Goal: Transaction & Acquisition: Purchase product/service

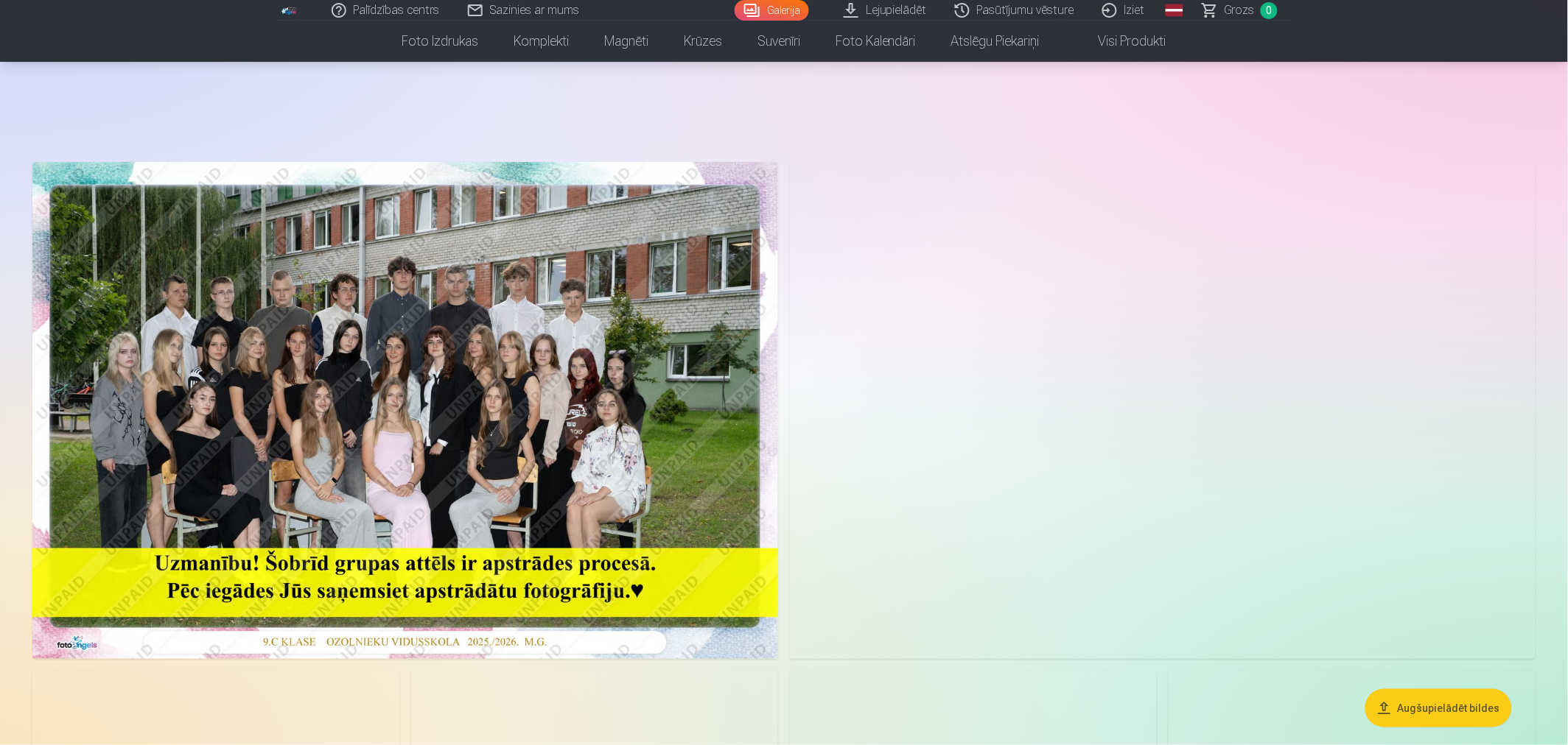
scroll to position [327, 0]
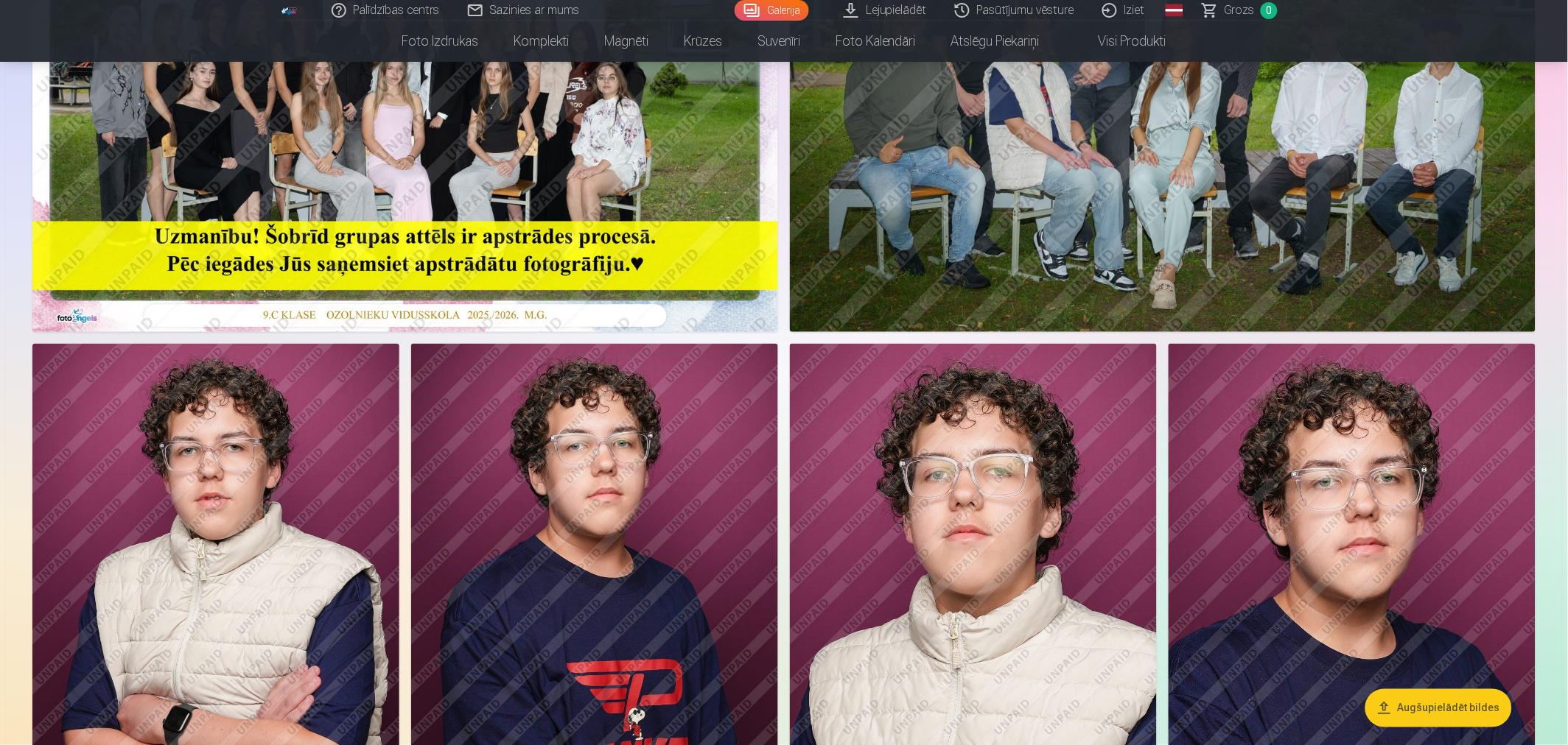
drag, startPoint x: 461, startPoint y: 289, endPoint x: 437, endPoint y: 292, distance: 24.2
drag, startPoint x: 437, startPoint y: 292, endPoint x: 0, endPoint y: 437, distance: 460.4
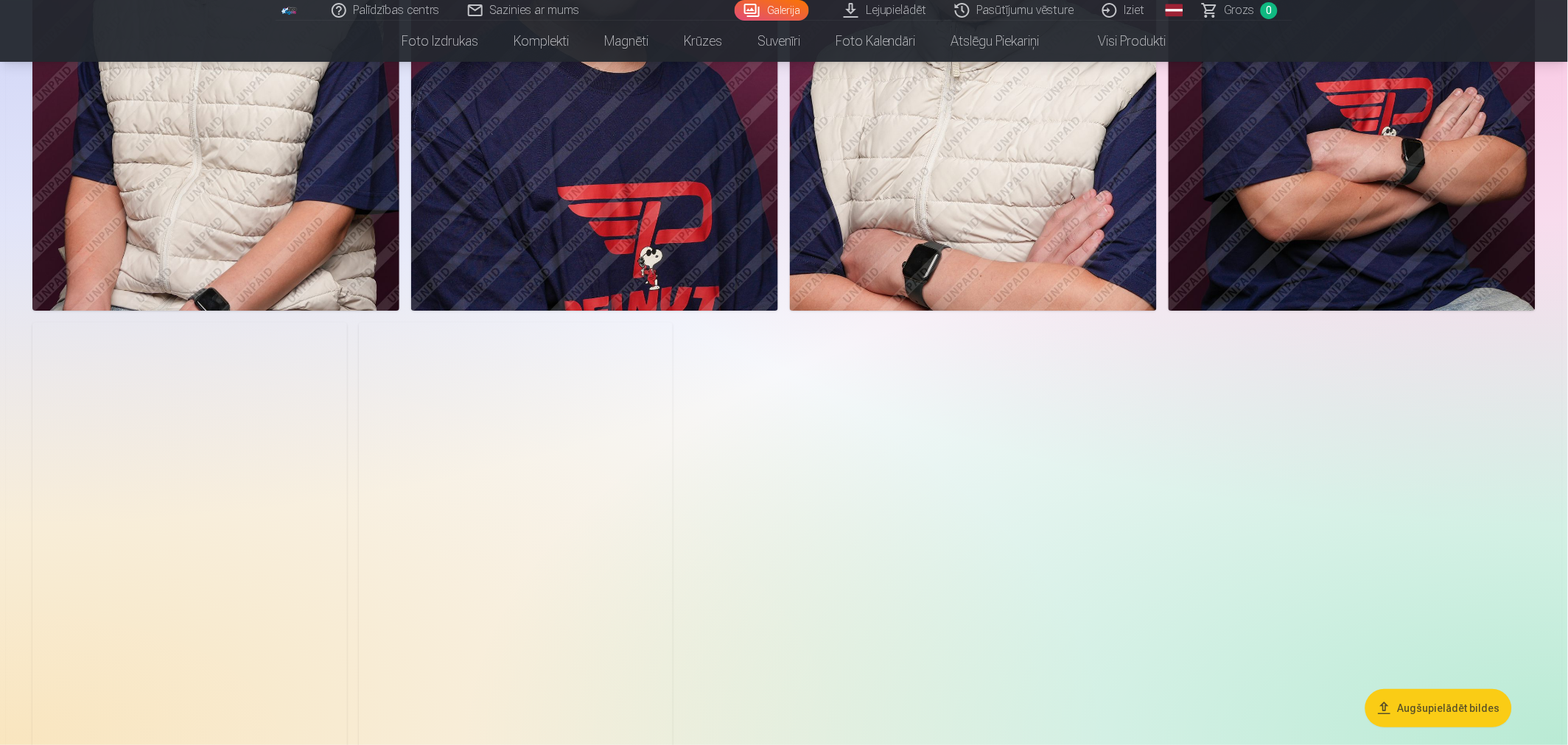
scroll to position [1555, 0]
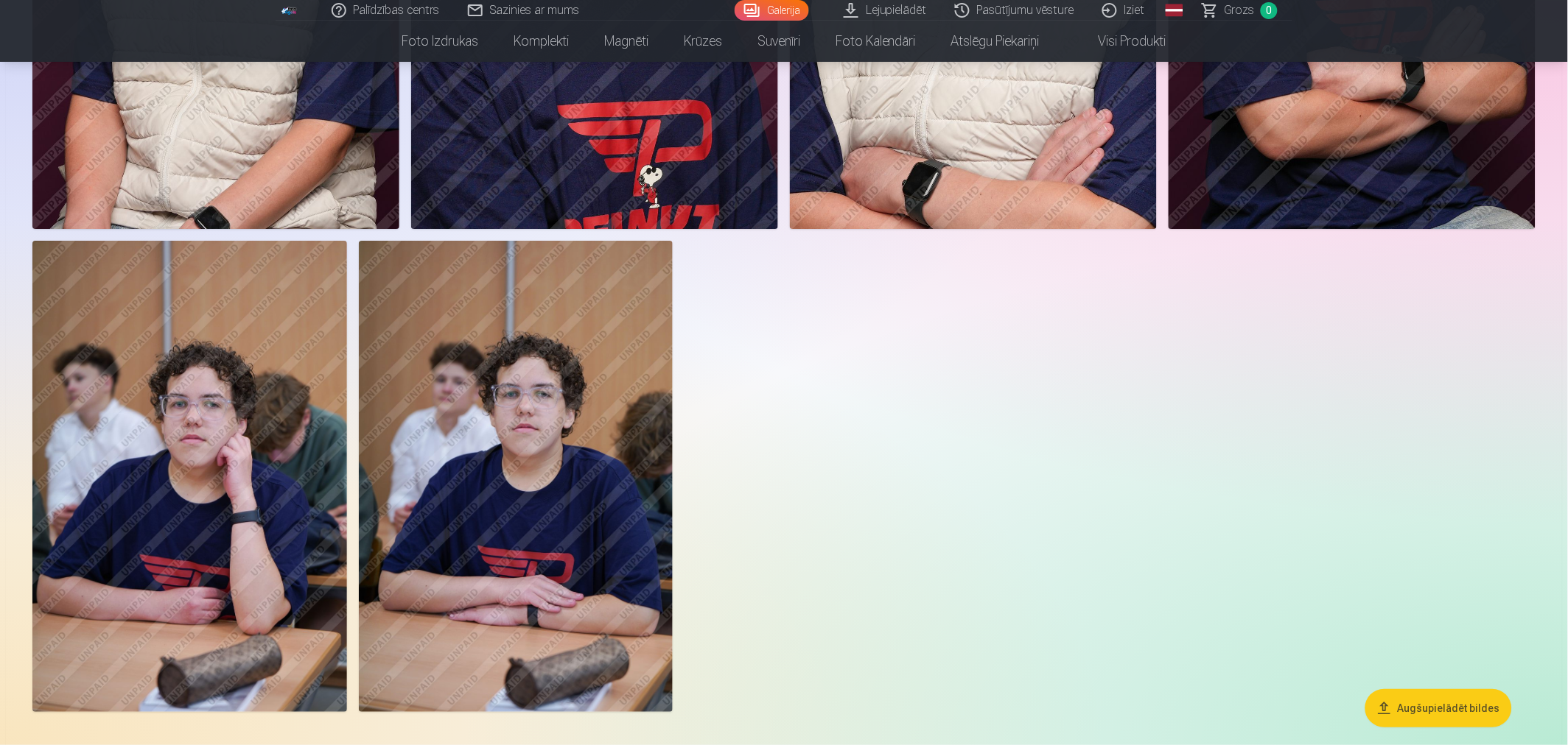
click at [604, 362] on img at bounding box center [516, 476] width 315 height 471
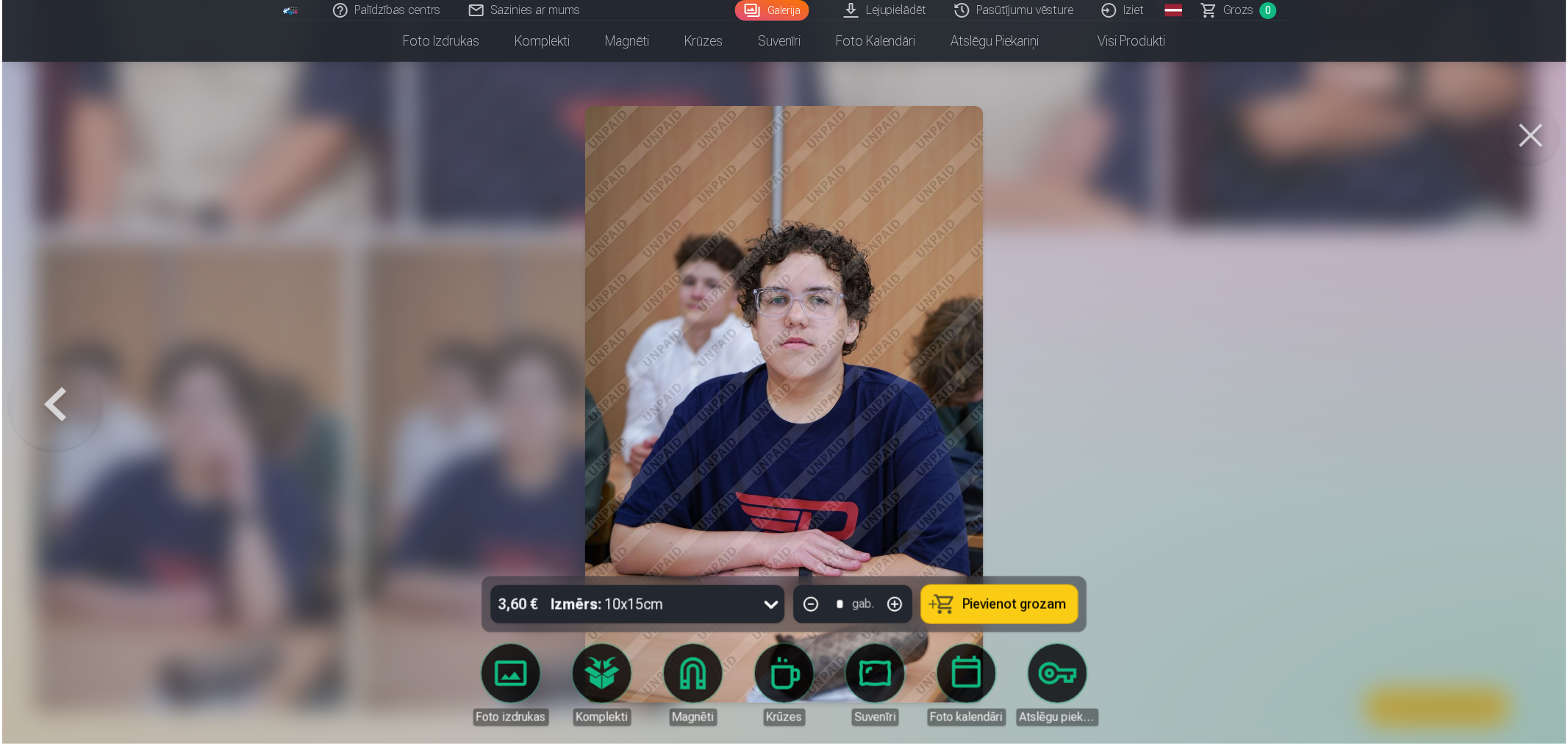
scroll to position [1555, 0]
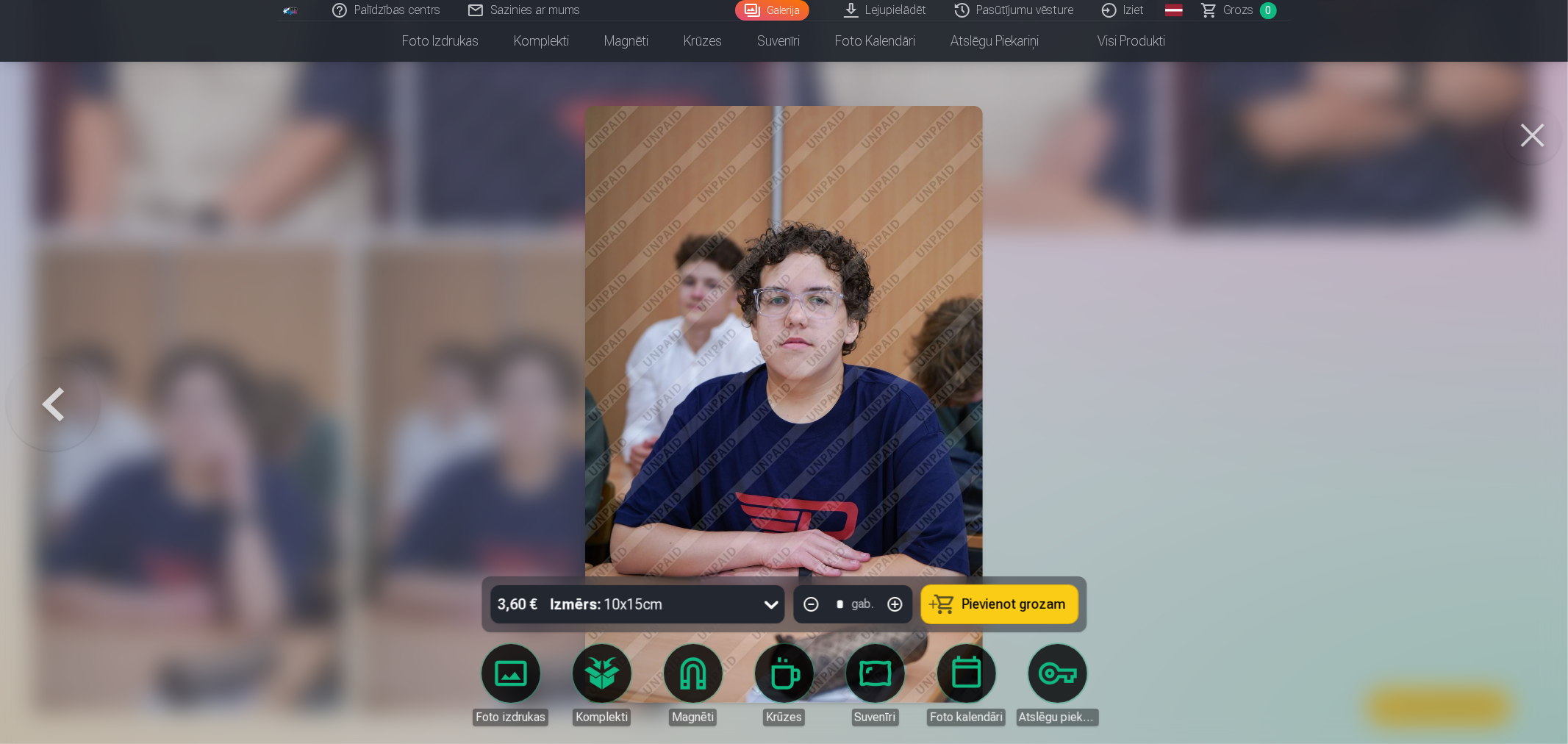
click at [69, 413] on button at bounding box center [52, 405] width 94 height 315
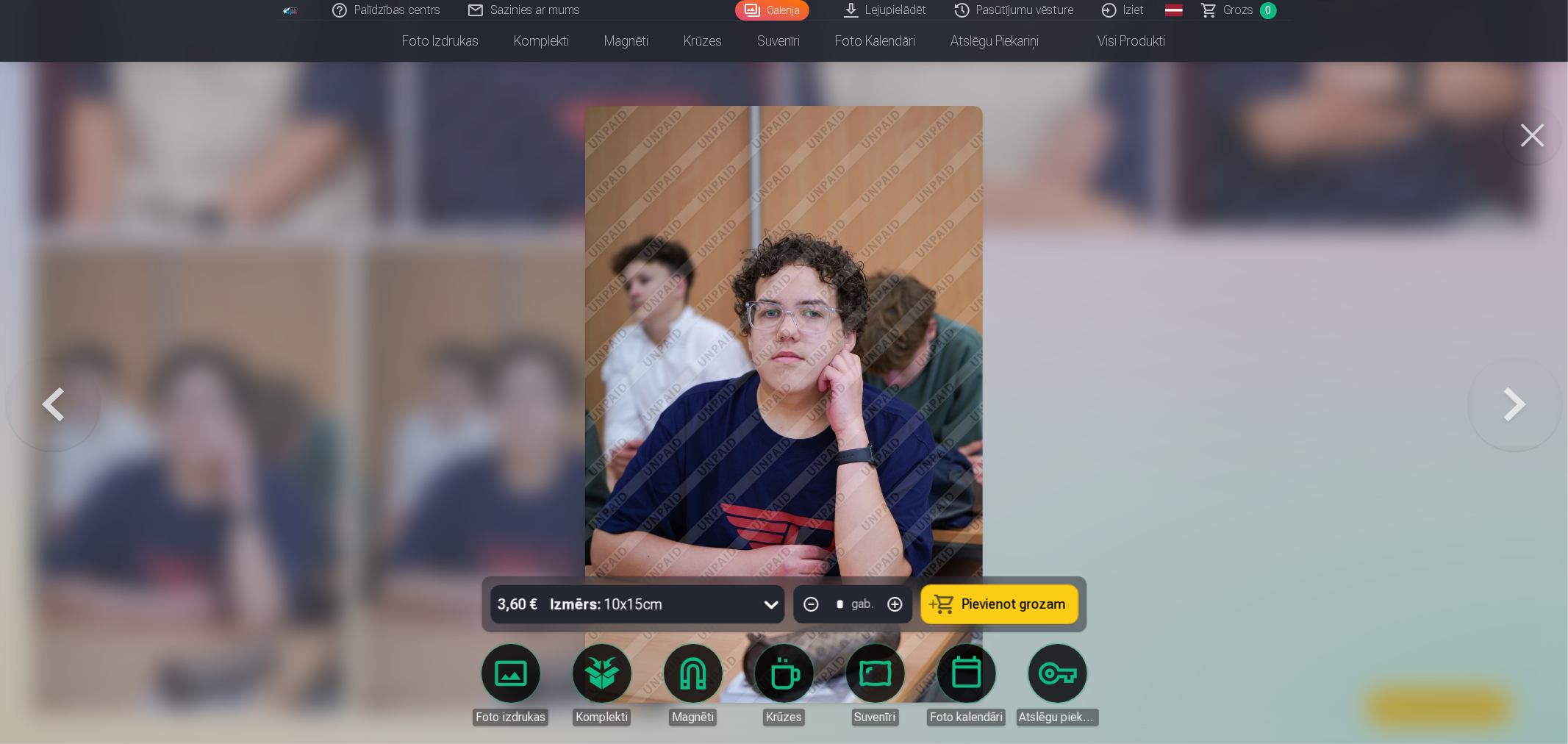
click at [1526, 395] on button at bounding box center [1515, 405] width 94 height 315
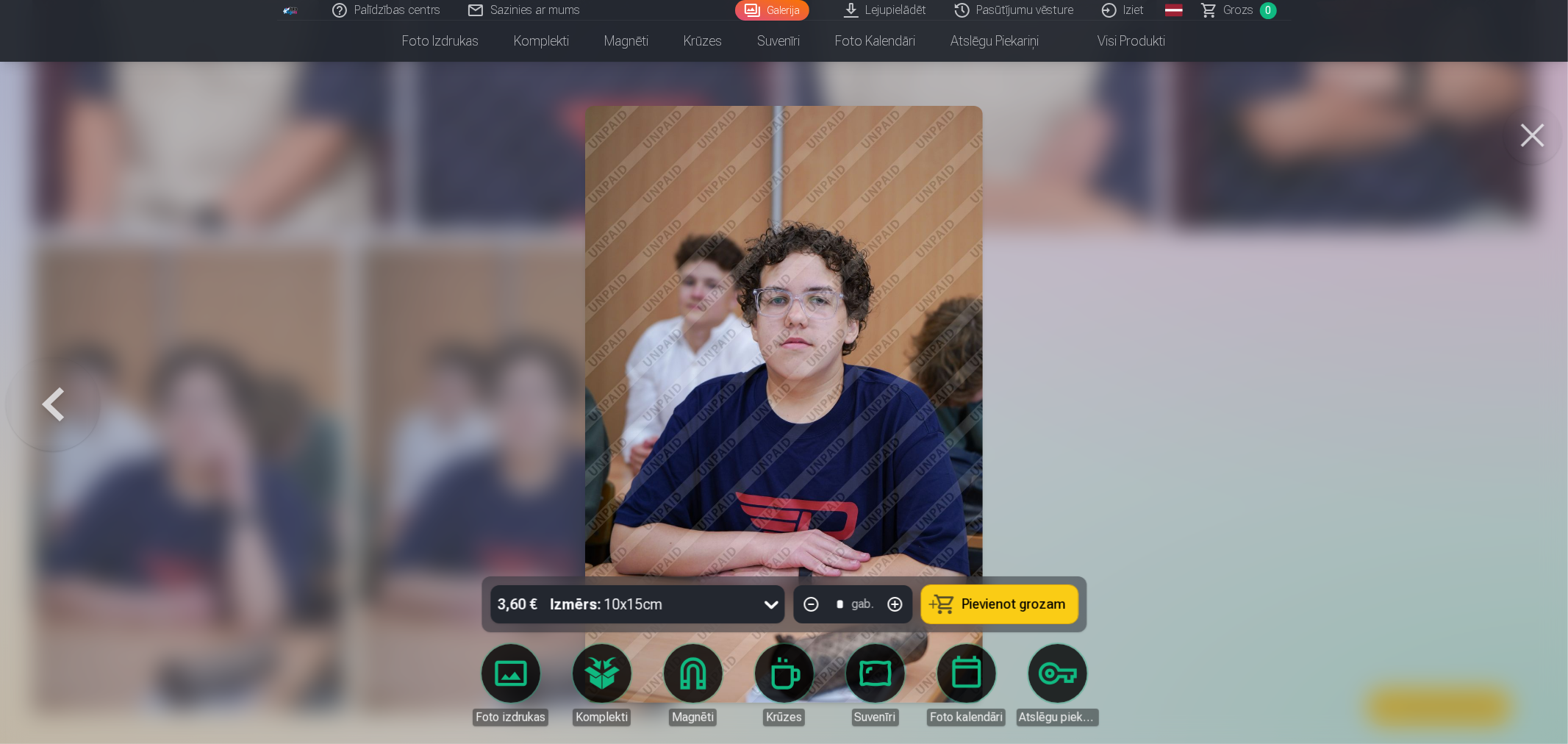
drag, startPoint x: 1195, startPoint y: 331, endPoint x: 1188, endPoint y: 329, distance: 7.3
drag, startPoint x: 1188, startPoint y: 329, endPoint x: 879, endPoint y: 376, distance: 312.6
click at [879, 376] on img at bounding box center [784, 404] width 398 height 597
click at [1050, 311] on div at bounding box center [784, 372] width 1568 height 744
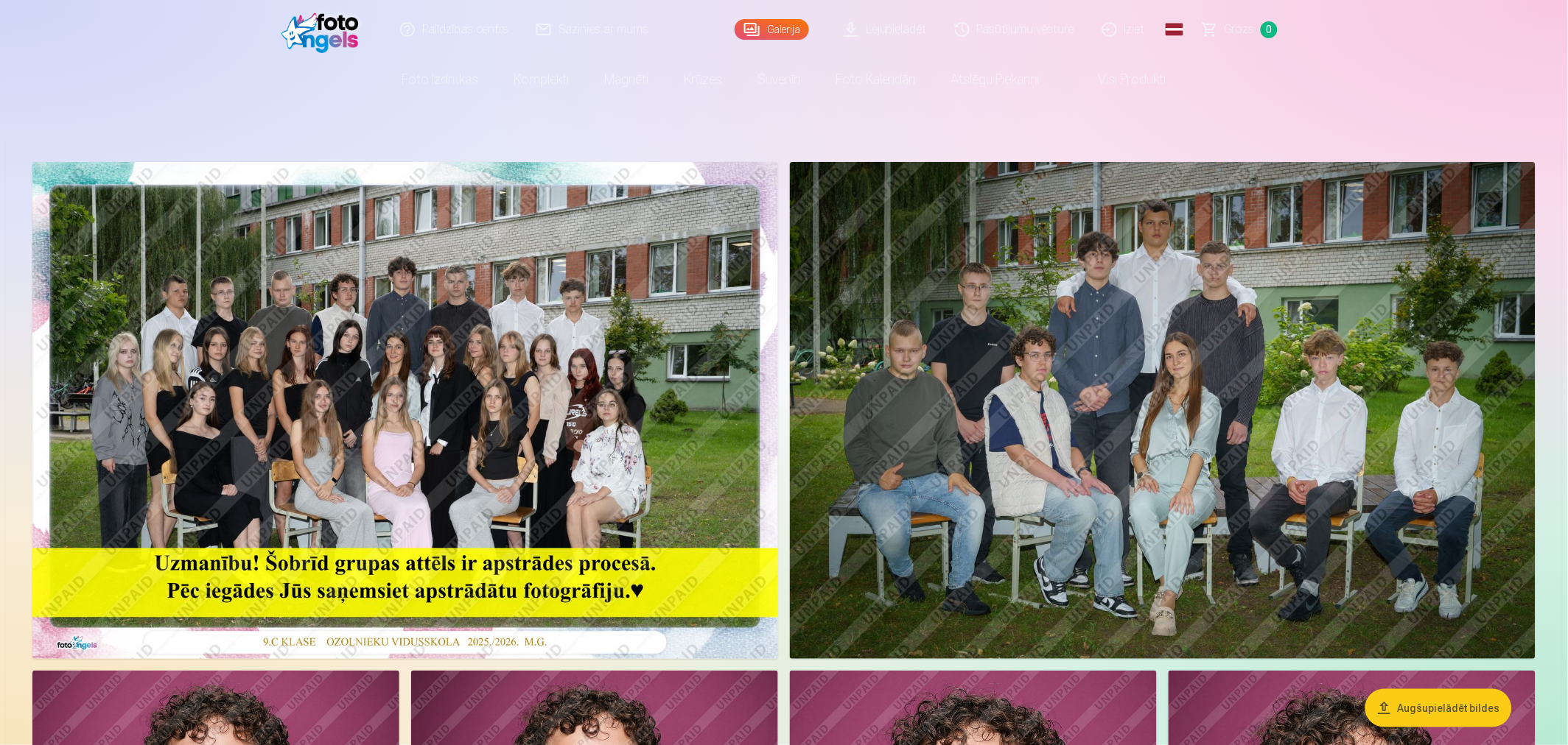
click at [975, 365] on img at bounding box center [1162, 410] width 745 height 497
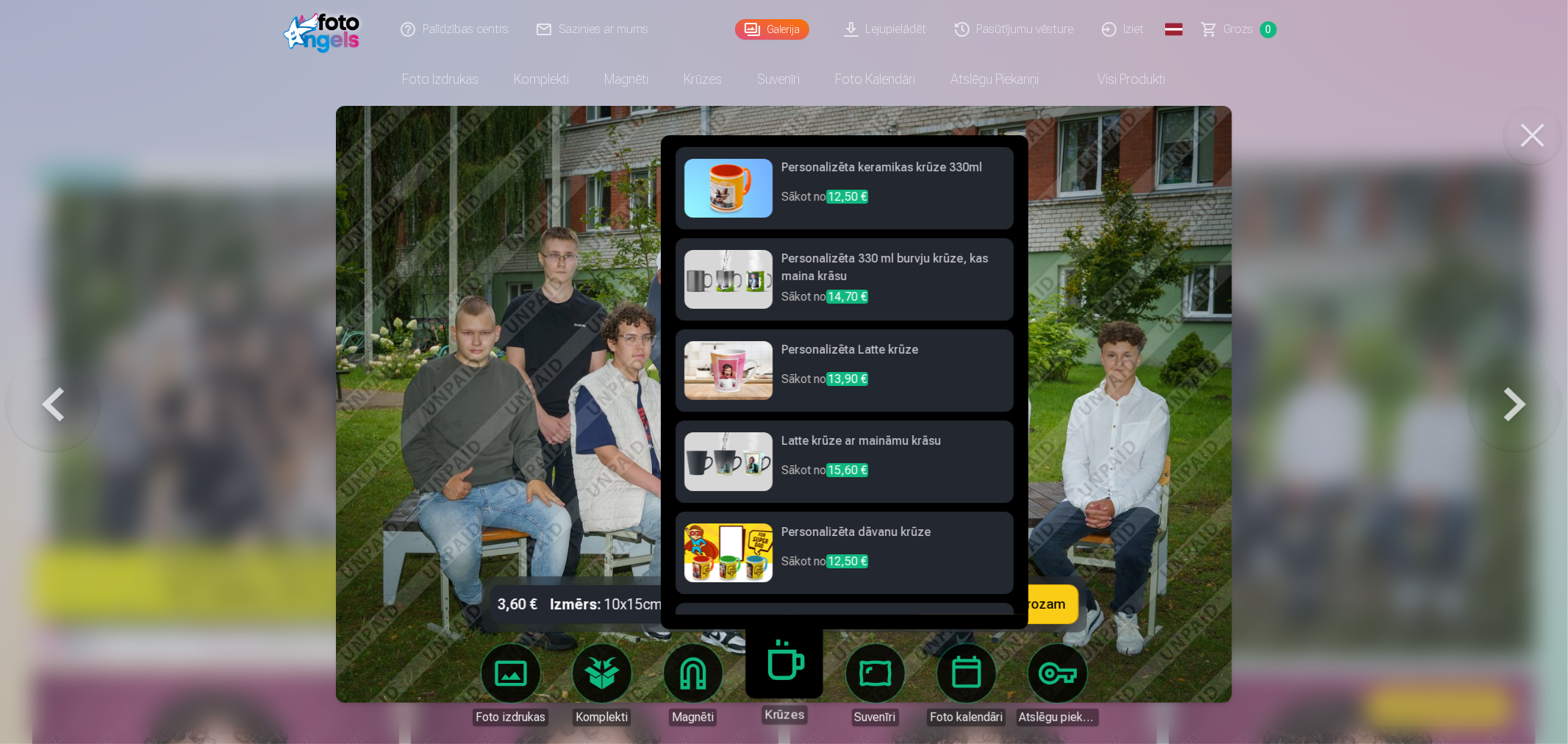
click at [774, 695] on link "Krūzes" at bounding box center [784, 679] width 91 height 91
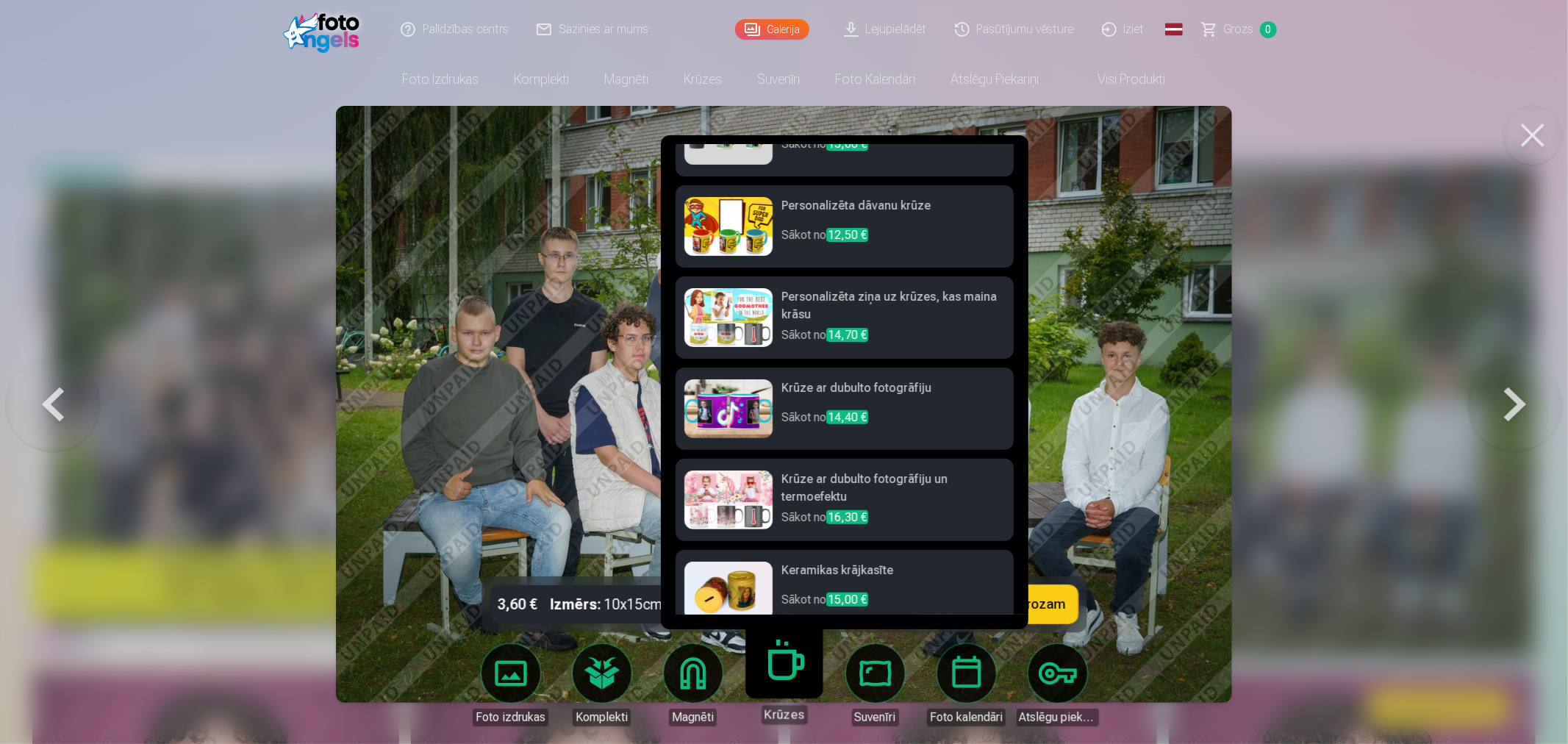
scroll to position [346, 0]
